Goal: Information Seeking & Learning: Find specific page/section

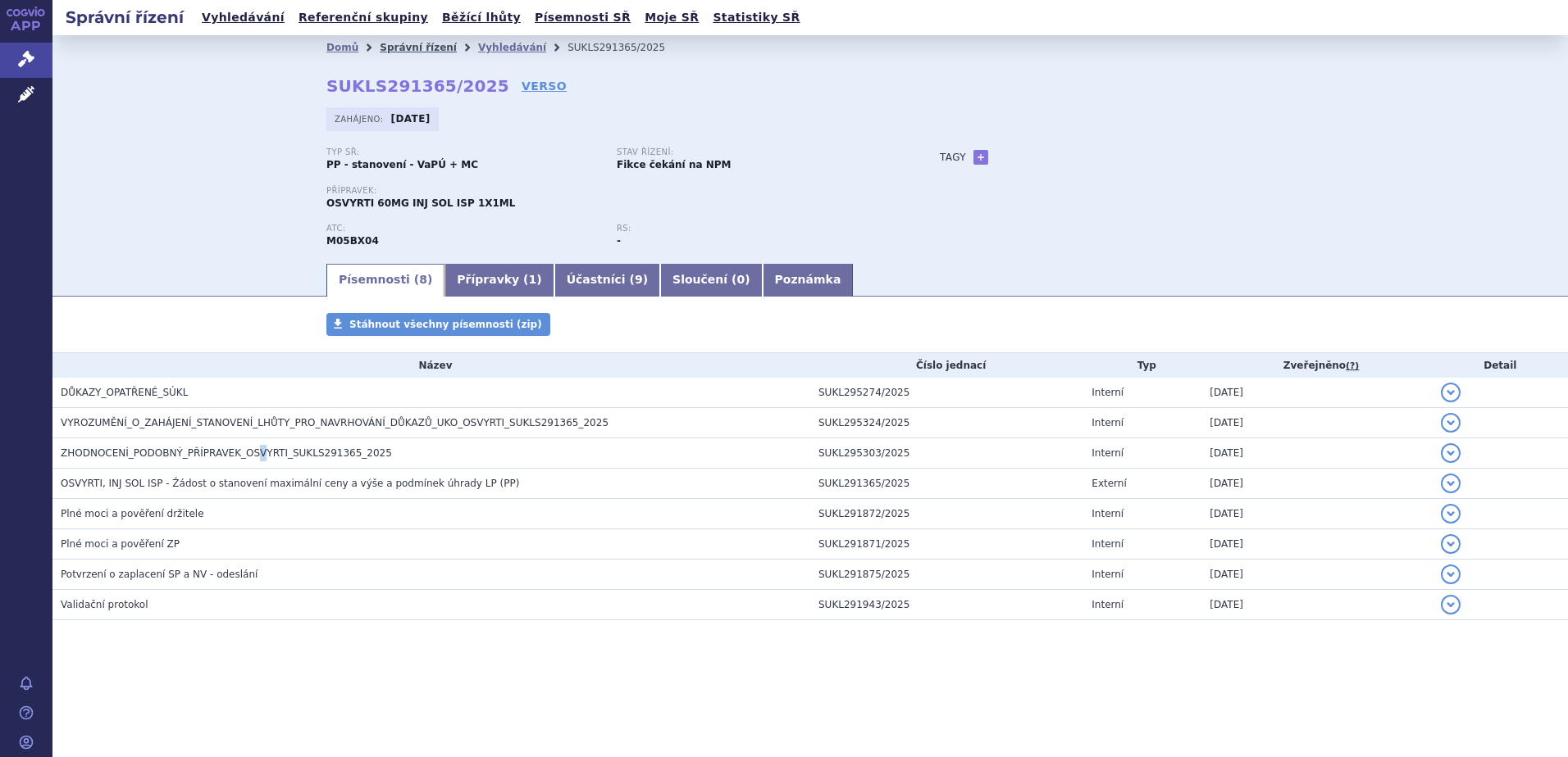
click at [425, 46] on link "Správní řízení" at bounding box center [418, 48] width 77 height 12
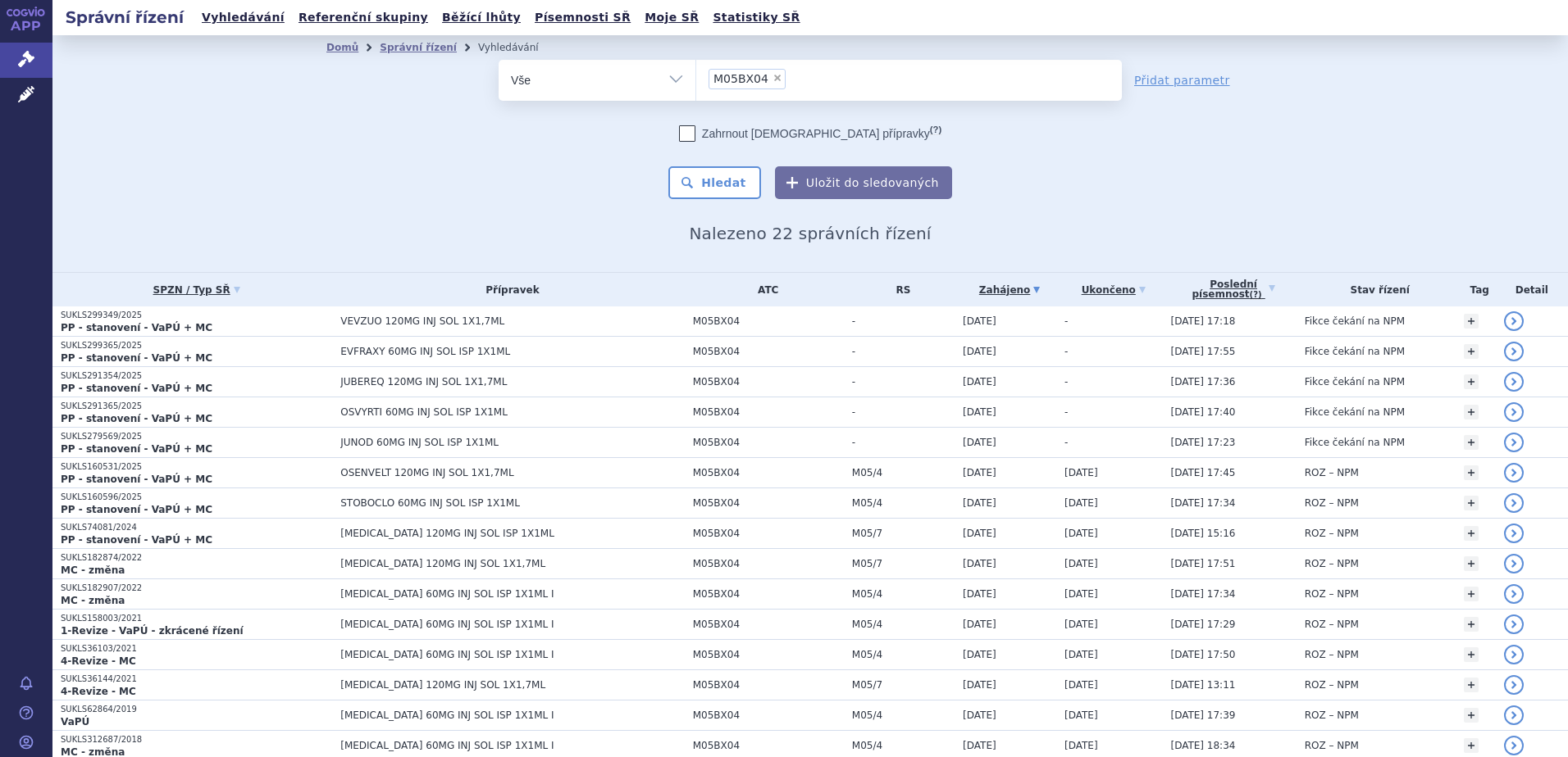
click at [772, 77] on span "×" at bounding box center [777, 78] width 10 height 10
click at [696, 77] on select "M05BX04" at bounding box center [696, 79] width 1 height 41
select select
type input "o"
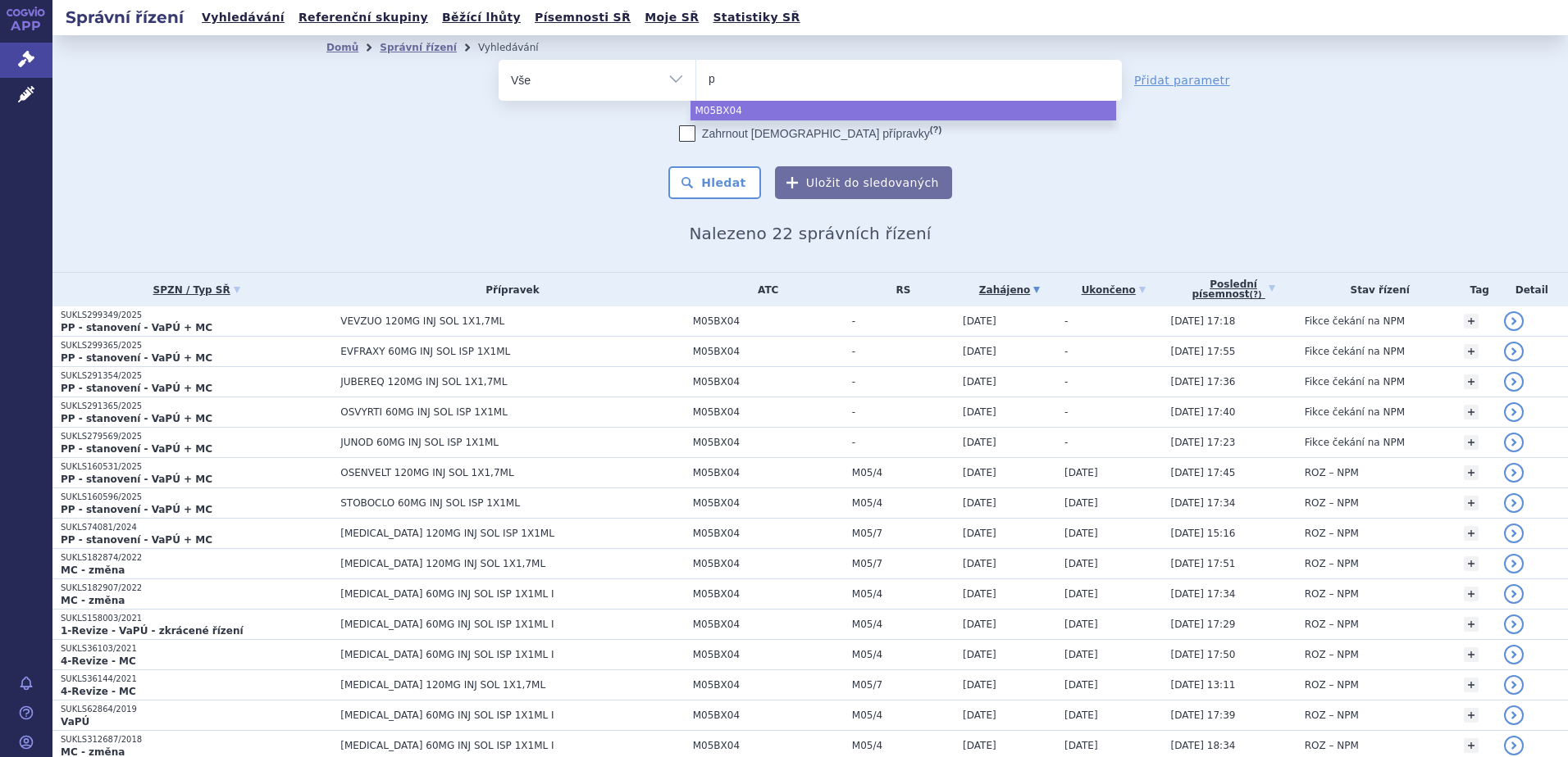
type input "py"
type input "pyz"
type input "pyzch"
type input "pyzchiv"
type input "pyzchiva"
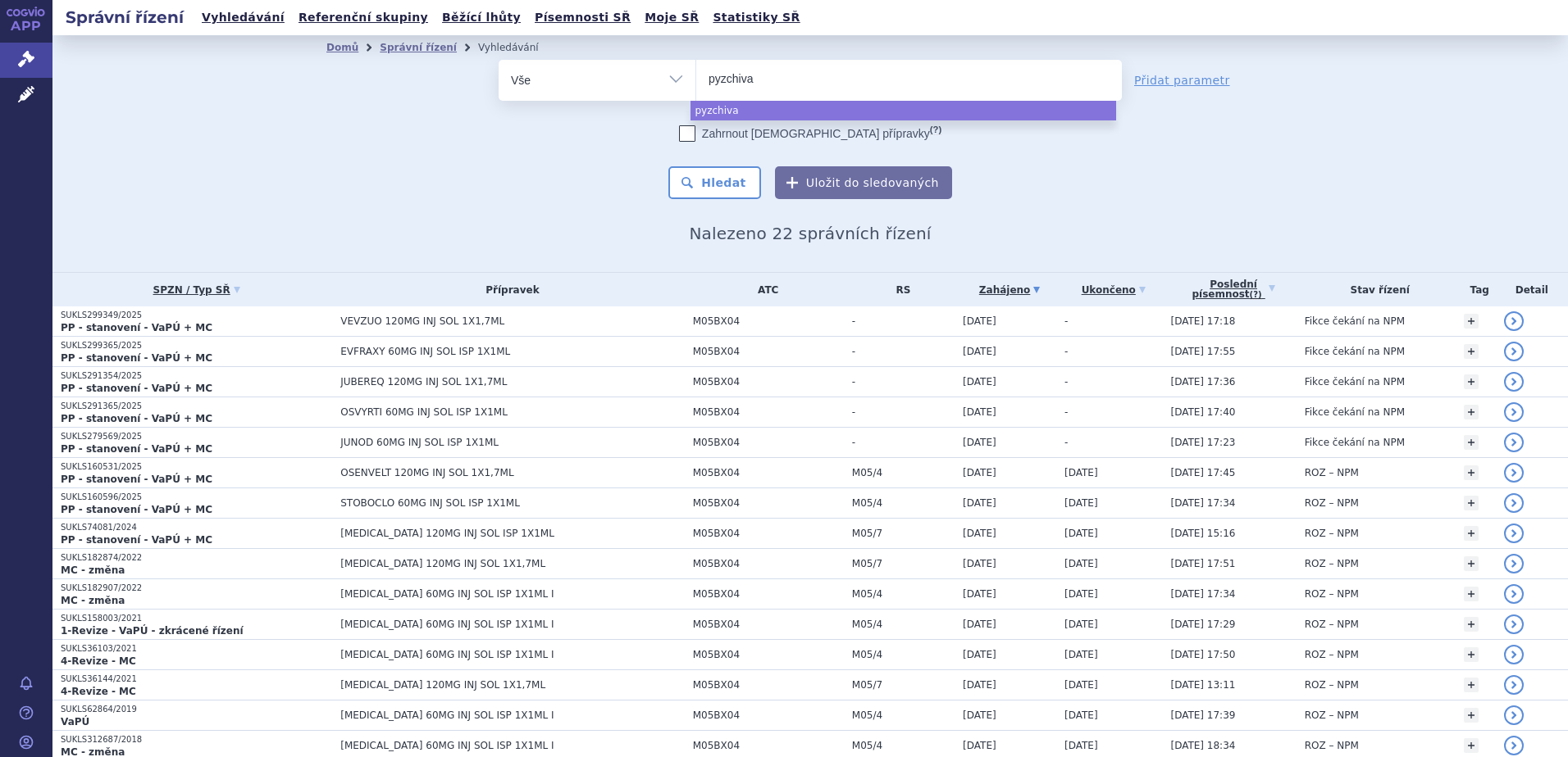
select select "pyzchiva"
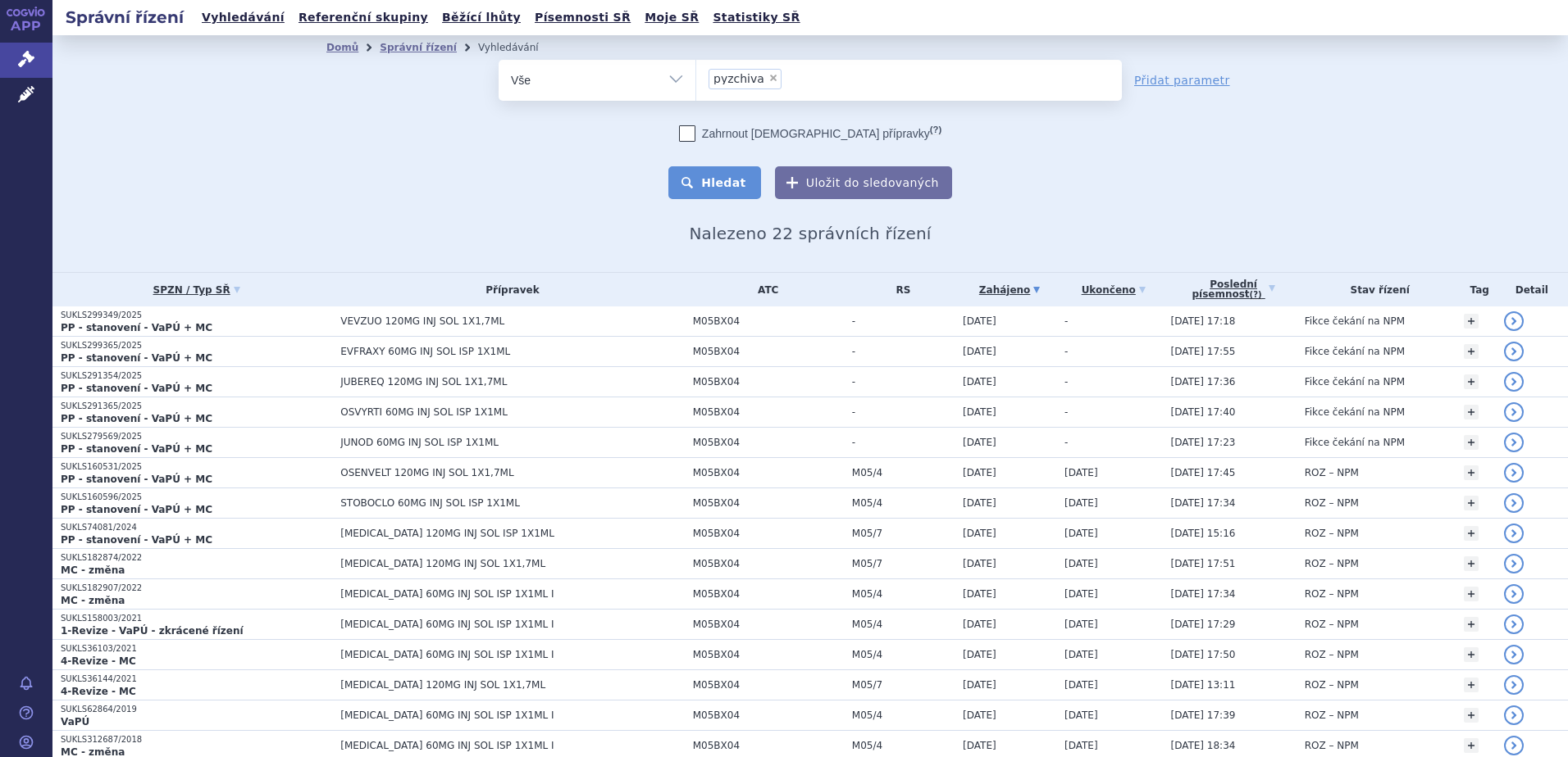
click at [734, 192] on button "Hledat" at bounding box center [714, 182] width 92 height 33
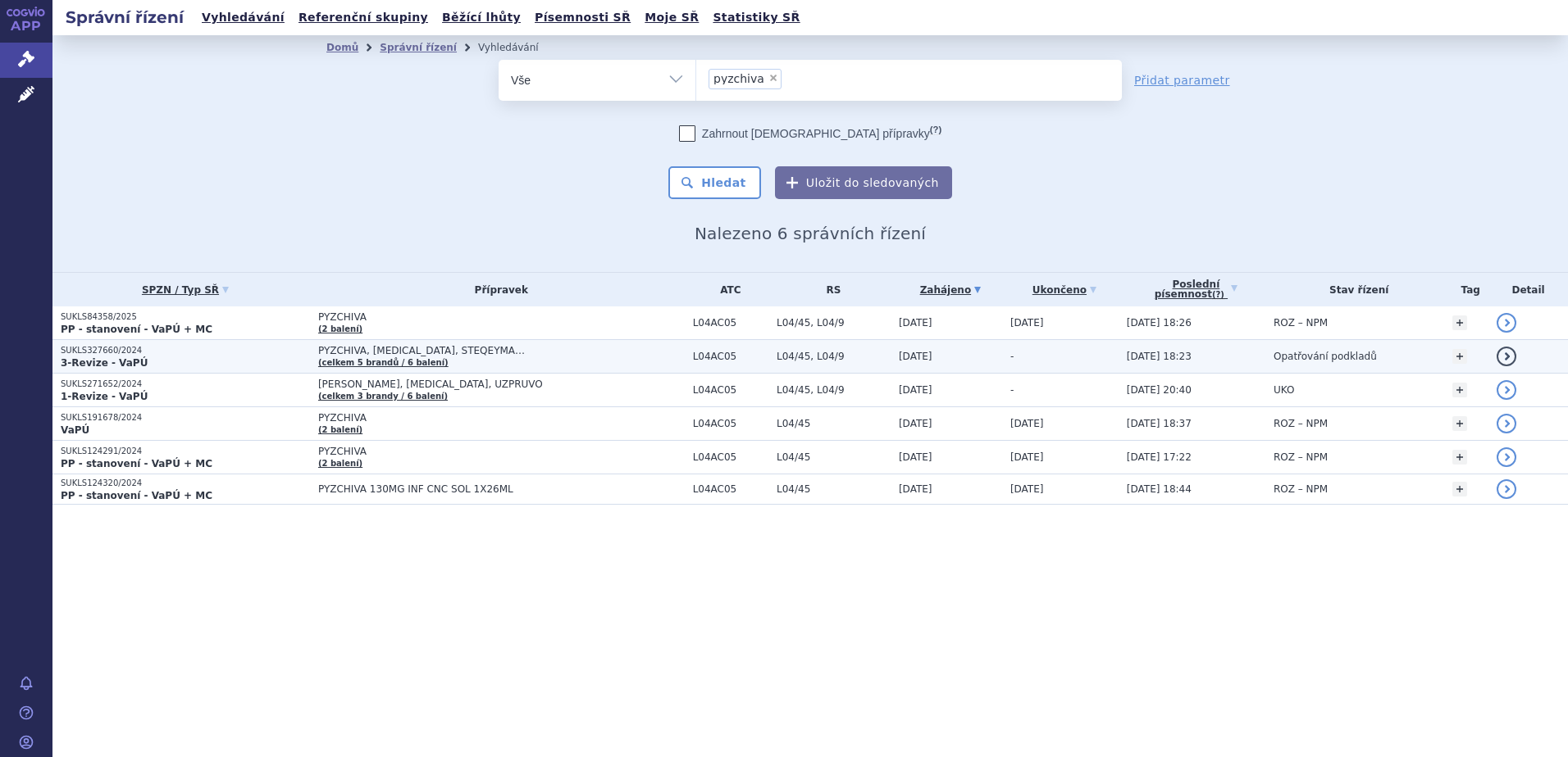
click at [298, 354] on p "SUKLS327660/2024" at bounding box center [185, 351] width 250 height 12
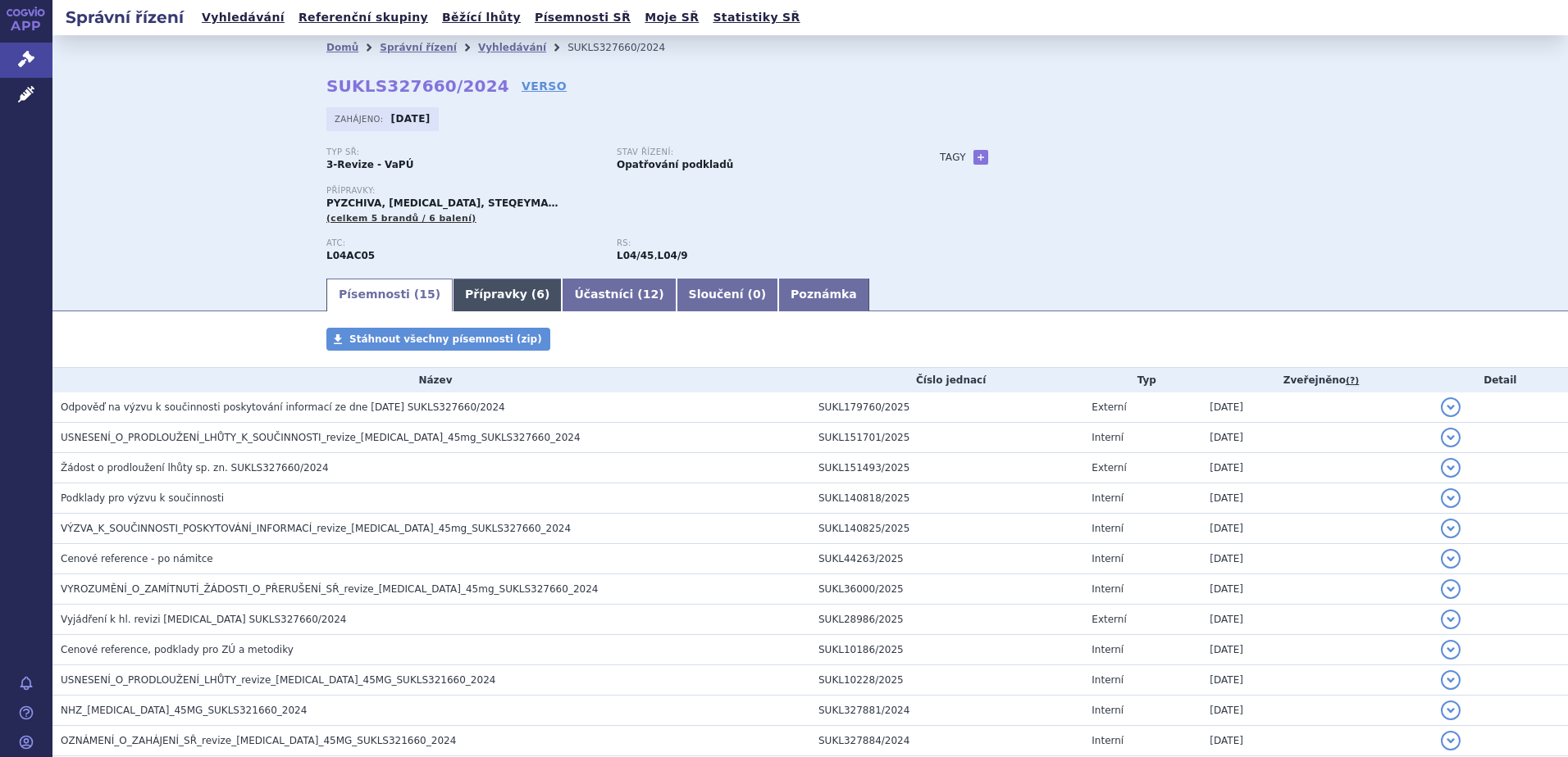
click at [471, 294] on link "Přípravky ( 6 )" at bounding box center [507, 294] width 109 height 33
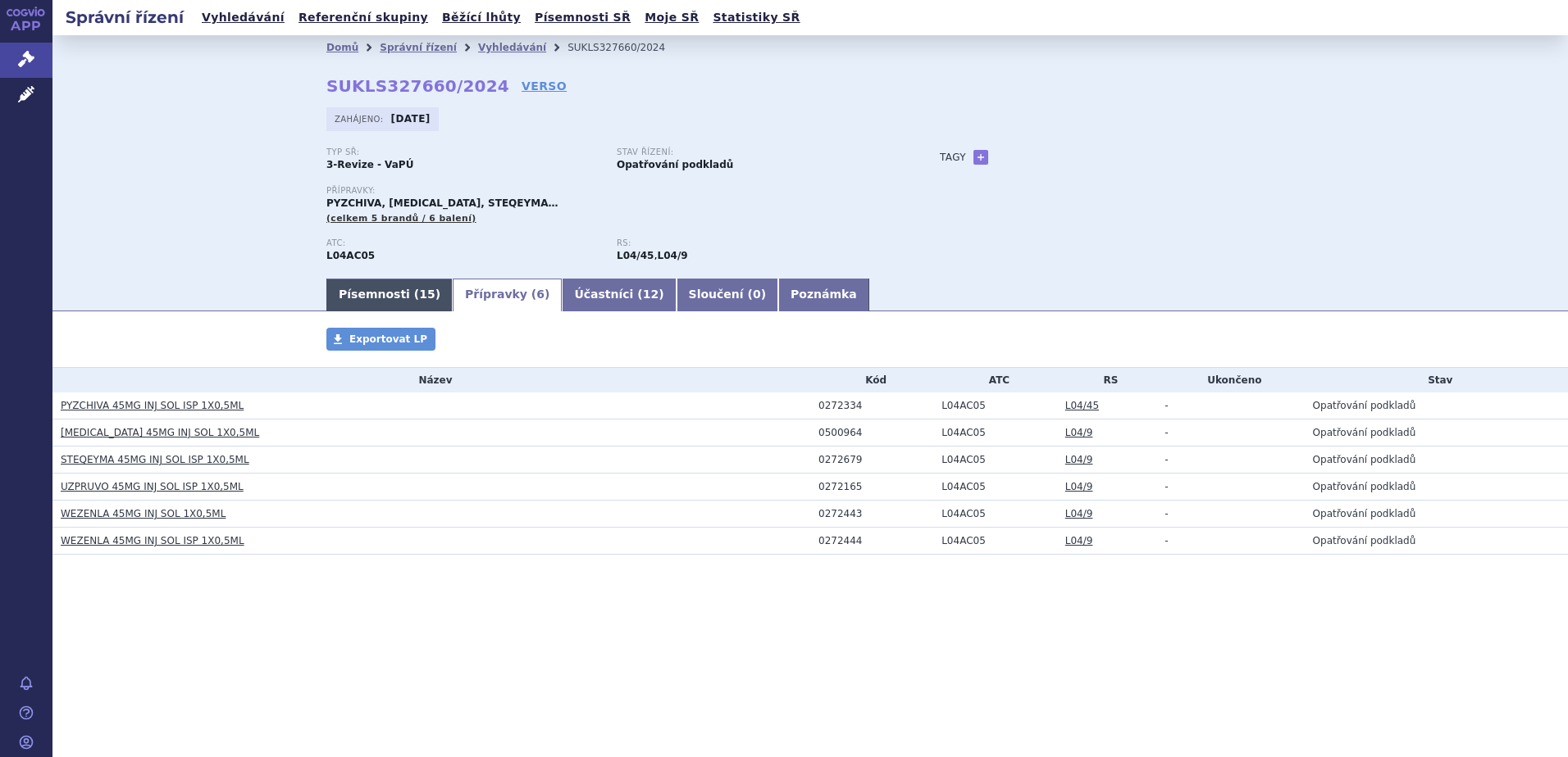
click at [396, 296] on link "Písemnosti ( 15 )" at bounding box center [389, 294] width 126 height 33
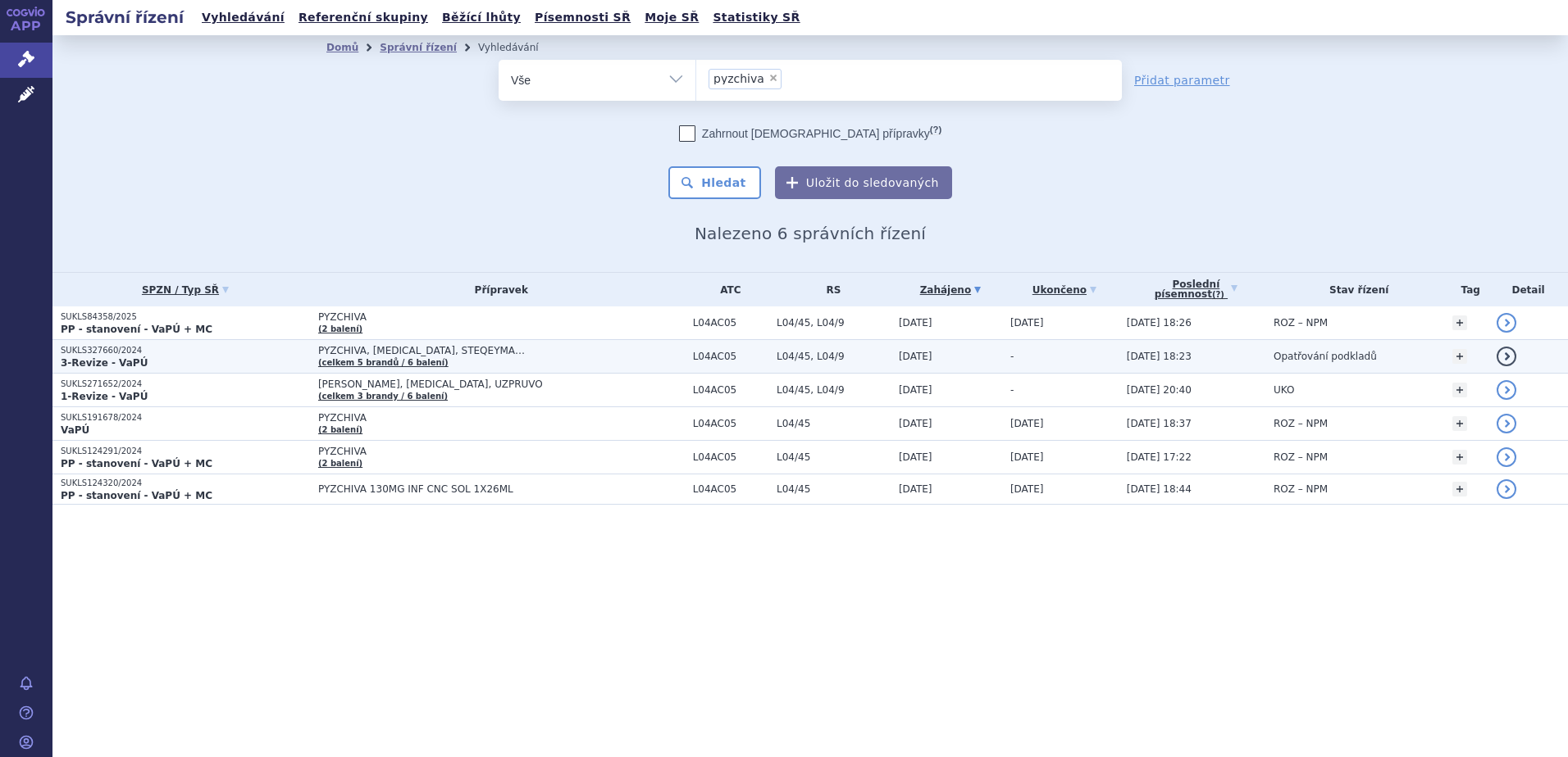
click at [292, 363] on p "3-Revize - VaPÚ" at bounding box center [185, 363] width 250 height 13
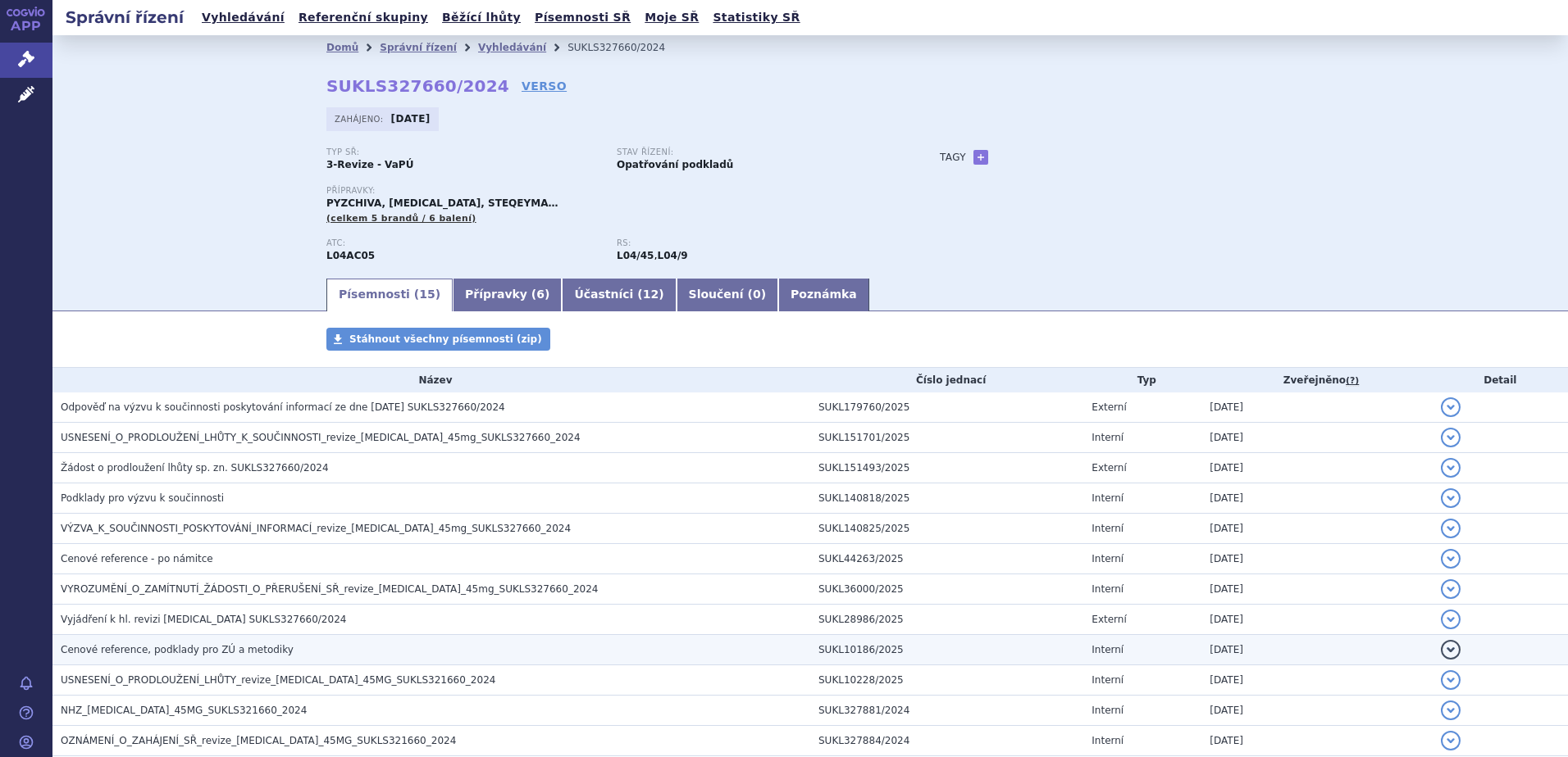
scroll to position [188, 0]
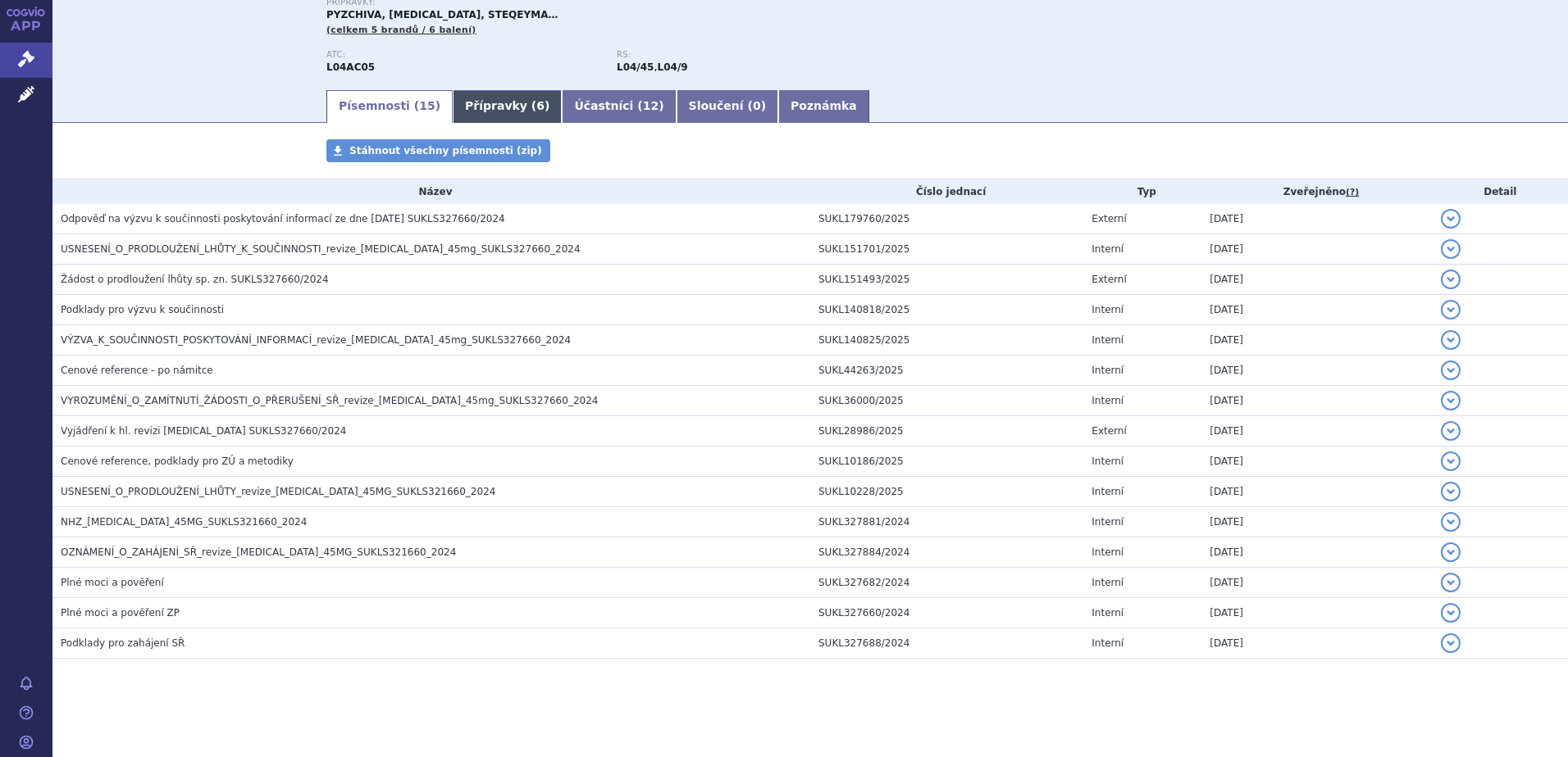
click at [457, 107] on link "Přípravky ( 6 )" at bounding box center [507, 106] width 109 height 33
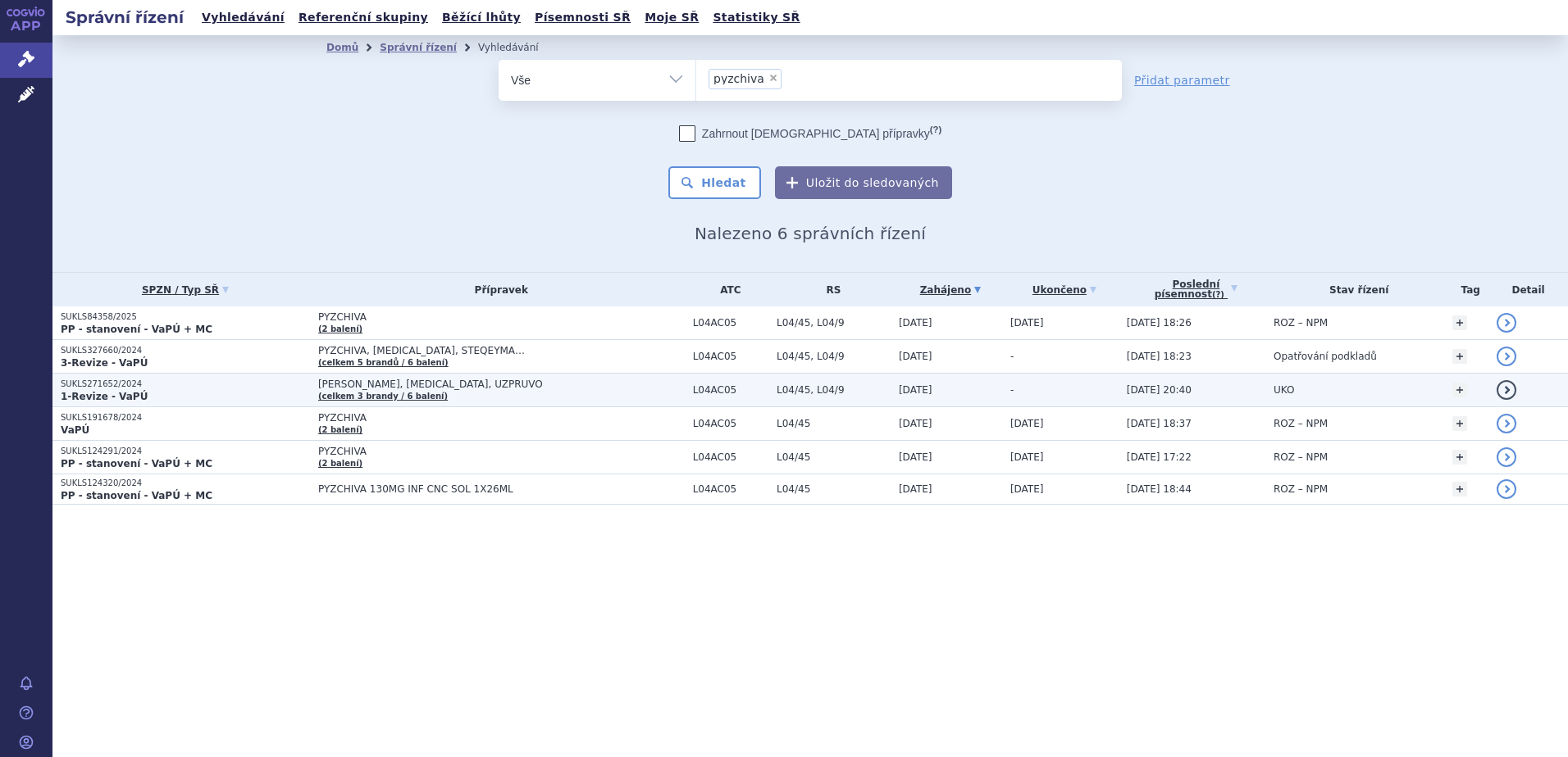
click at [341, 390] on span "PYZCHIVA, STELARA, UZPRUVO (celkem 3 brandy / 6 balení)" at bounding box center [502, 389] width 367 height 23
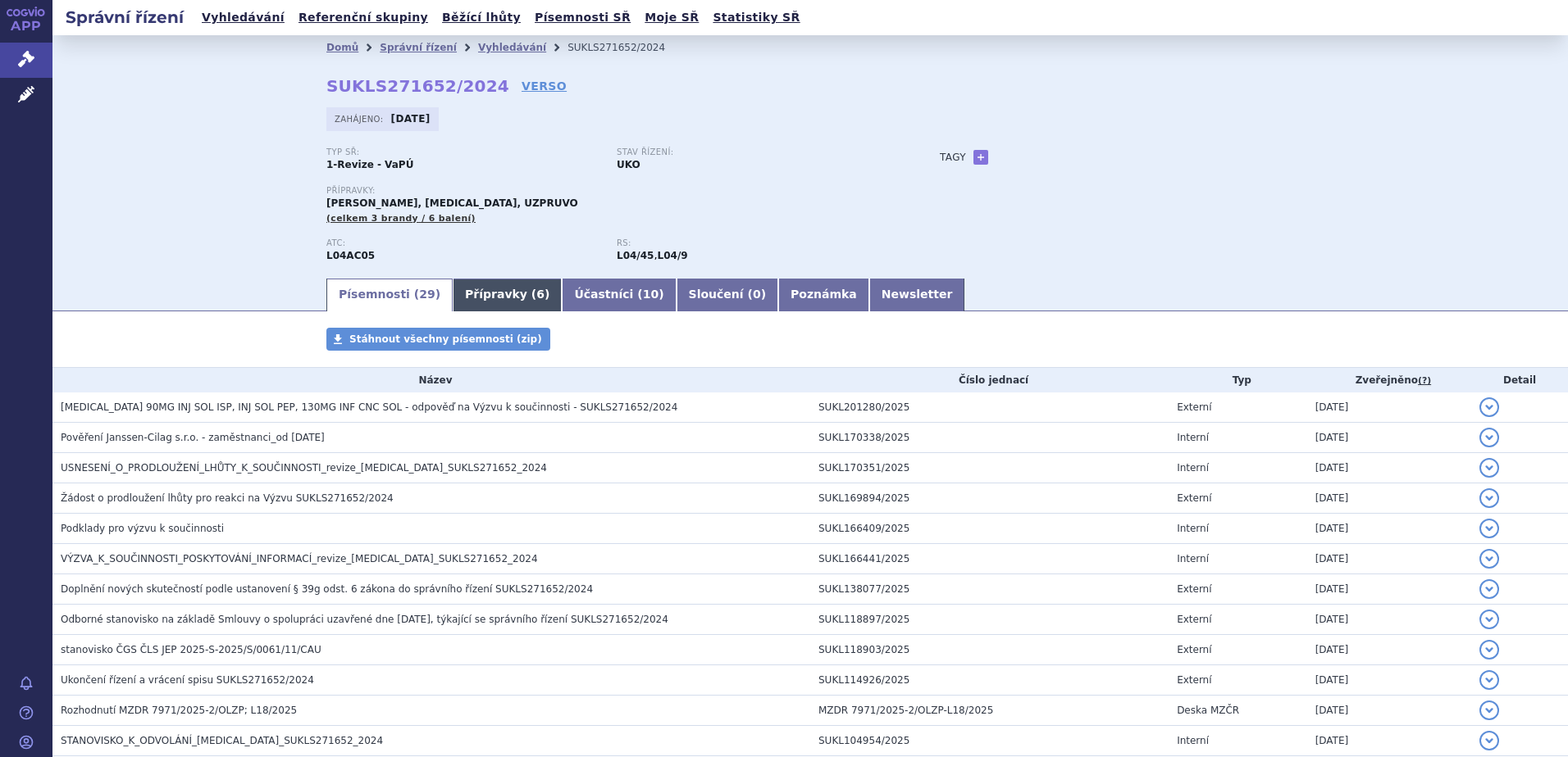
click at [460, 294] on link "Přípravky ( 6 )" at bounding box center [507, 294] width 109 height 33
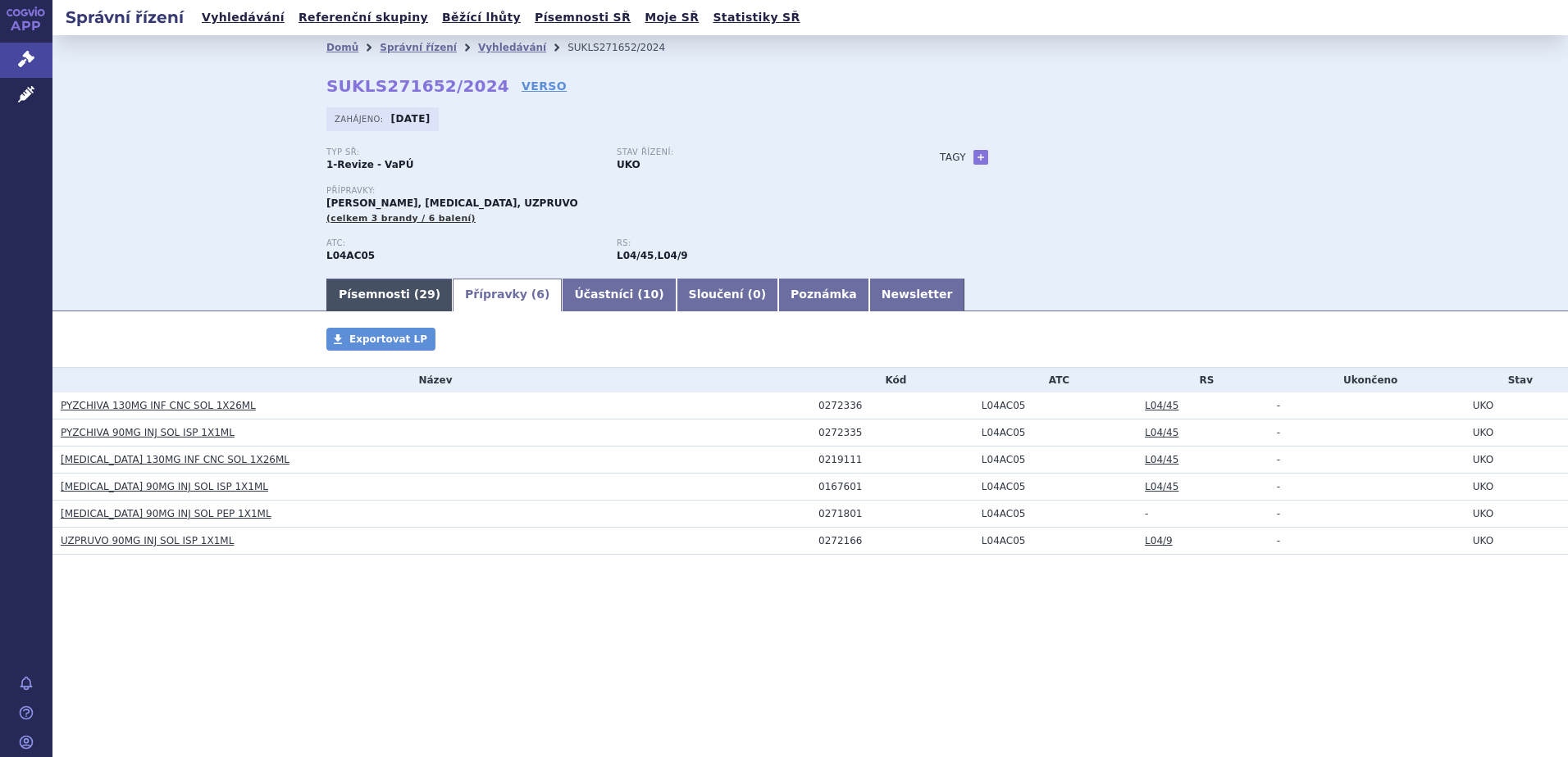
click at [395, 299] on link "Písemnosti ( 29 )" at bounding box center [389, 294] width 126 height 33
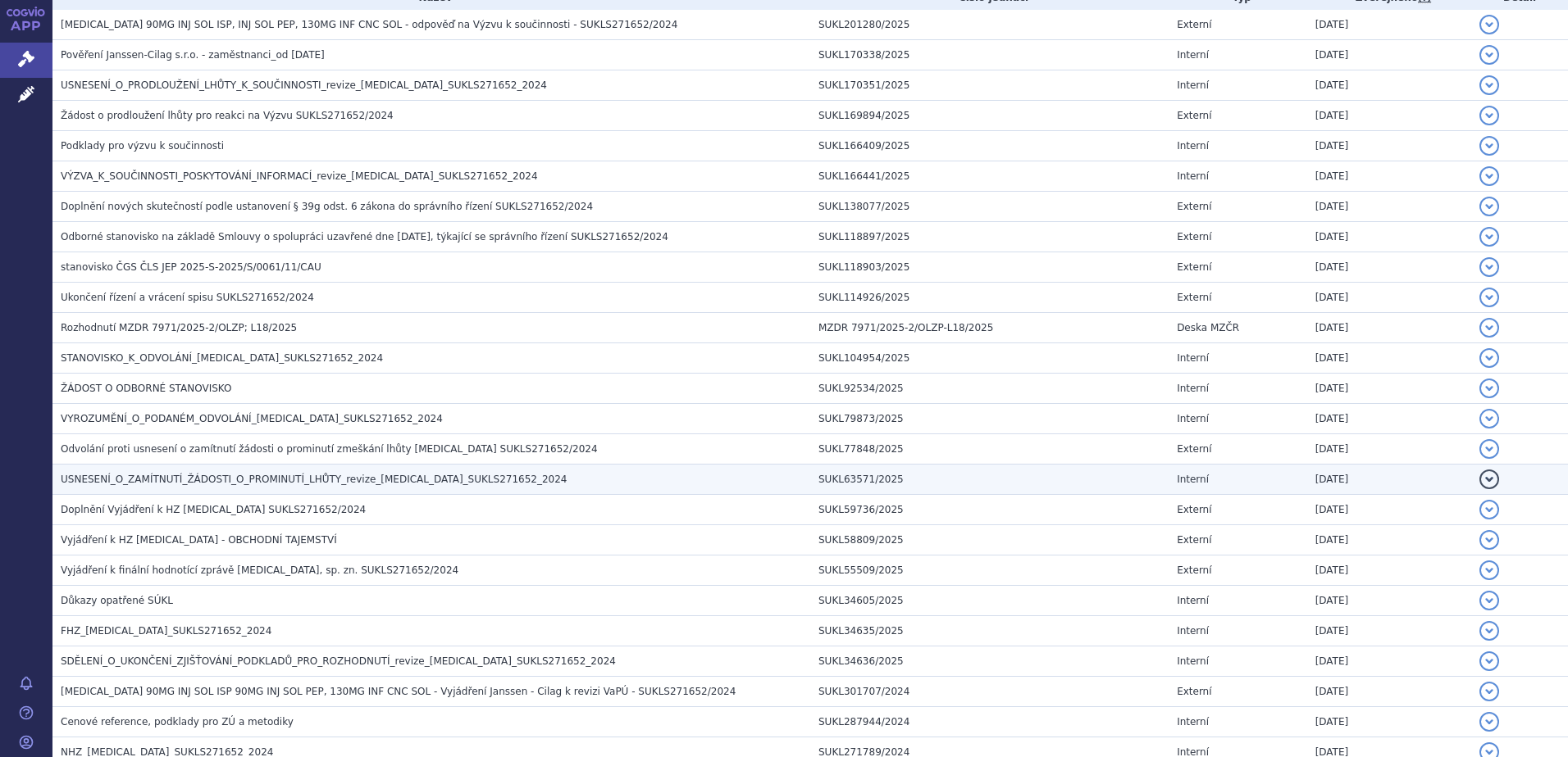
scroll to position [437, 0]
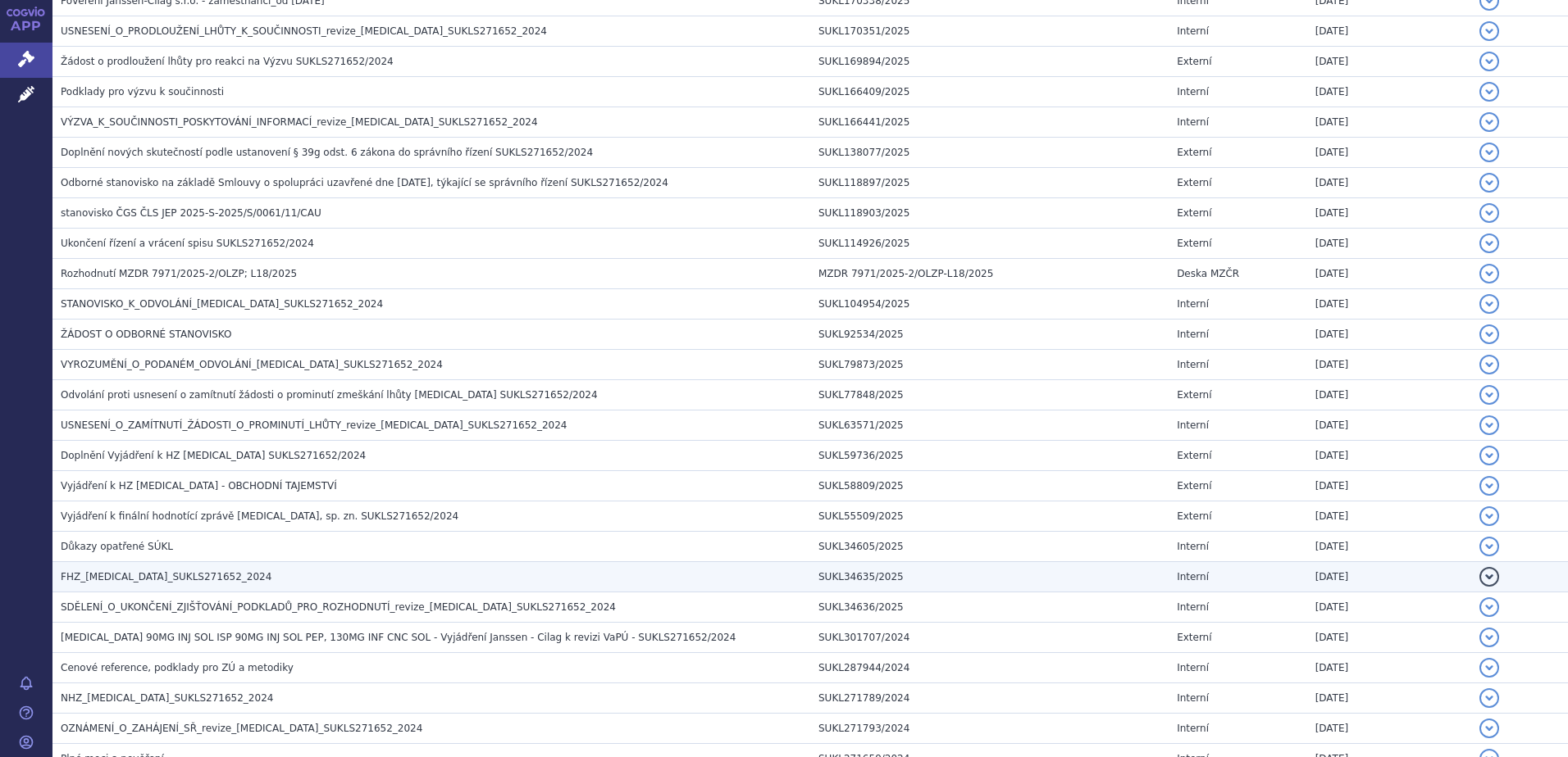
click at [192, 574] on span "FHZ_[MEDICAL_DATA]_SUKLS271652_2024" at bounding box center [166, 578] width 211 height 12
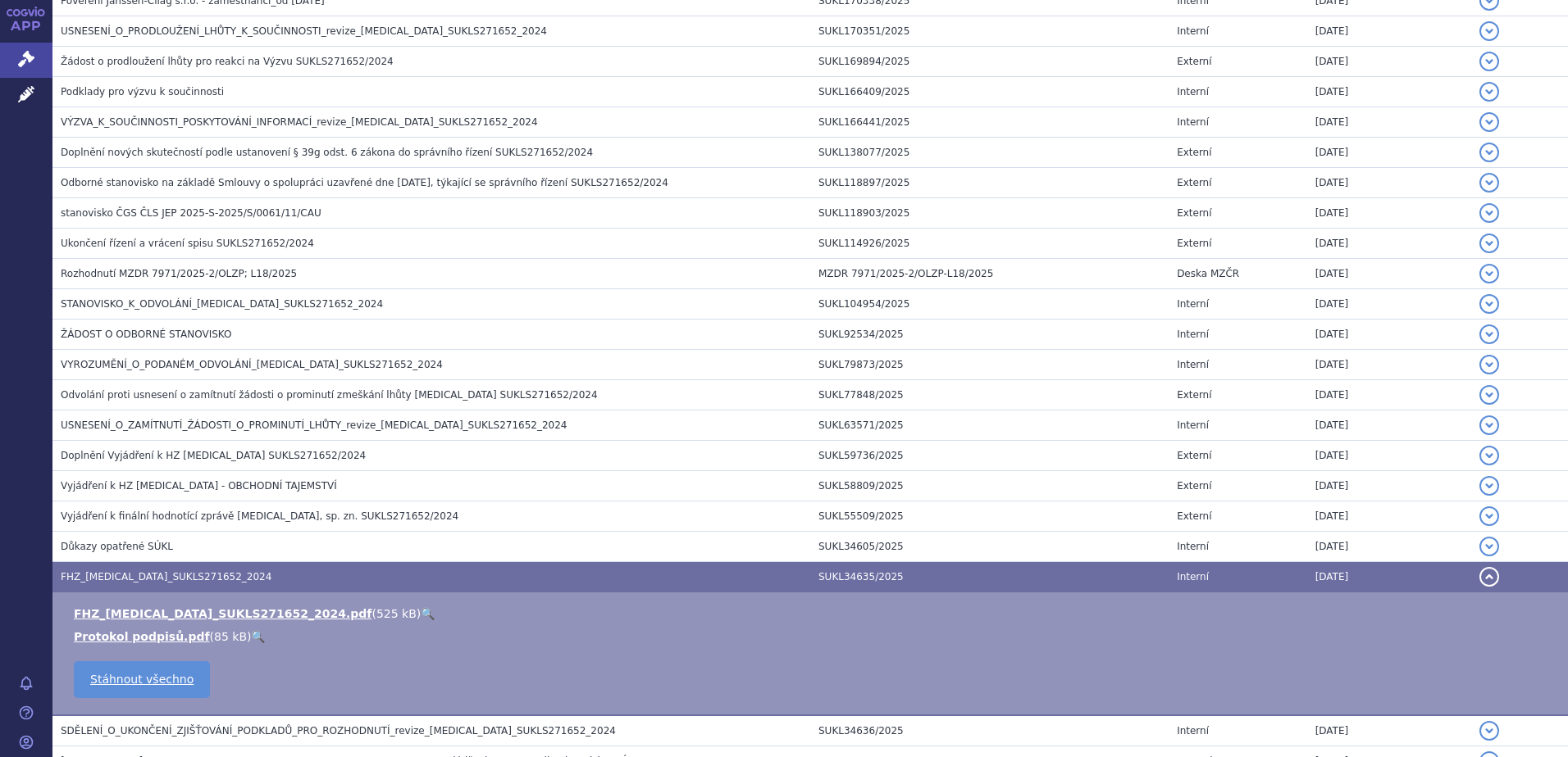
click at [420, 610] on link "🔍" at bounding box center [427, 613] width 14 height 13
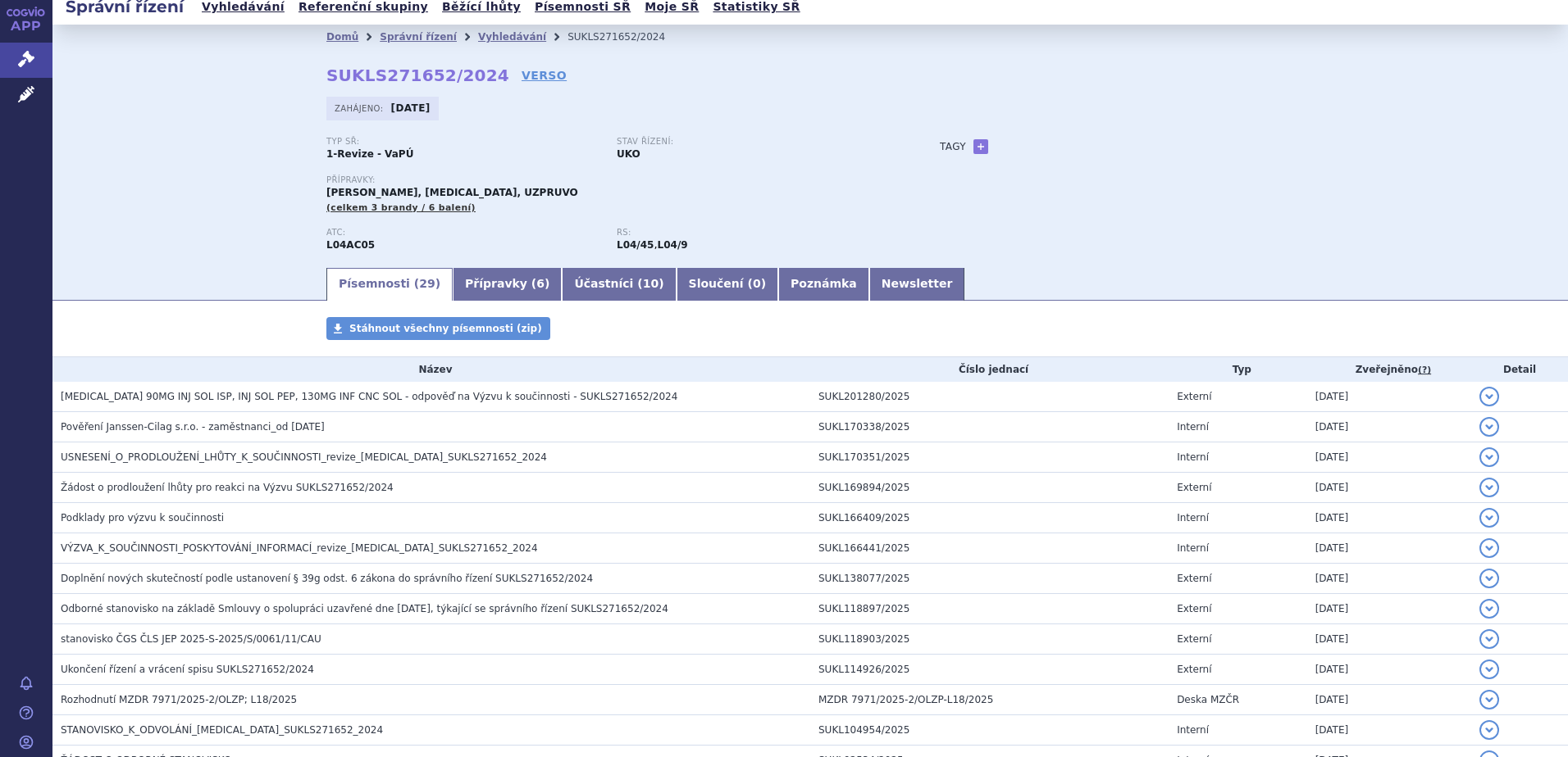
scroll to position [0, 0]
